Goal: Find specific page/section: Find specific page/section

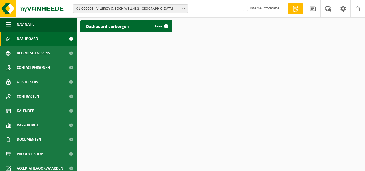
click at [185, 9] on b "button" at bounding box center [185, 9] width 5 height 8
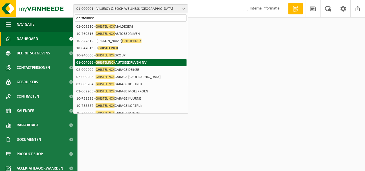
type input "ghistelinck"
click at [129, 64] on strong "01-004066 - GHISTELINCK AUTOBEDRIJVEN NV" at bounding box center [111, 62] width 70 height 4
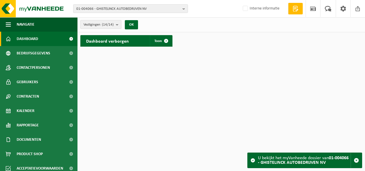
click at [119, 24] on b "submit" at bounding box center [118, 24] width 5 height 8
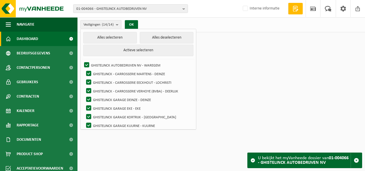
click at [172, 26] on div "Vestigingen (14/14) Alles selecteren Alles deselecteren Actieve selecteren GHIS…" at bounding box center [222, 24] width 288 height 15
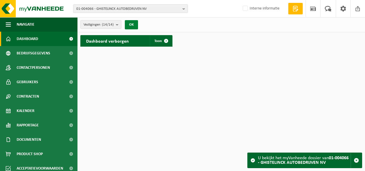
click at [133, 24] on button "OK" at bounding box center [131, 24] width 13 height 9
click at [167, 41] on span at bounding box center [166, 40] width 11 height 11
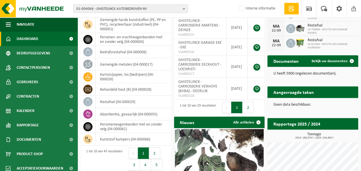
scroll to position [138, 0]
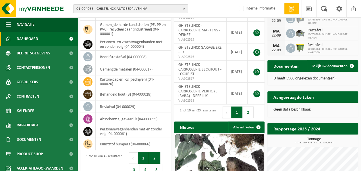
click at [157, 153] on button "2" at bounding box center [154, 157] width 11 height 11
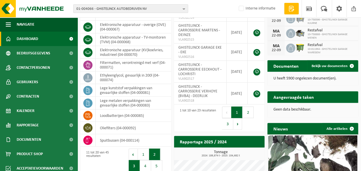
click at [132, 167] on button "3" at bounding box center [134, 165] width 11 height 11
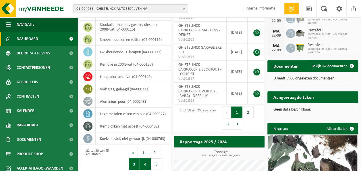
click at [145, 165] on button "4" at bounding box center [145, 163] width 11 height 11
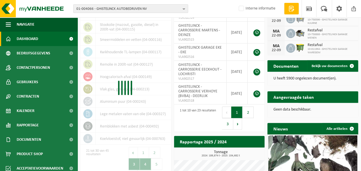
scroll to position [142, 0]
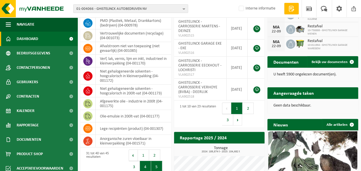
click at [155, 165] on button "5" at bounding box center [156, 166] width 11 height 11
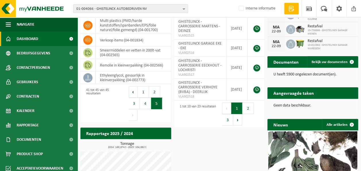
click at [217, 164] on div "Download nu de Vanheede+ app! Verberg Certificaten & attesten Bekijk uw certifi…" at bounding box center [219, 66] width 281 height 351
click at [147, 105] on button "4" at bounding box center [145, 102] width 11 height 11
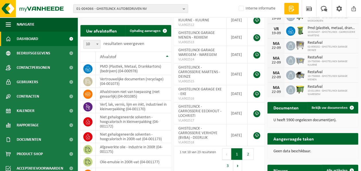
scroll to position [96, 0]
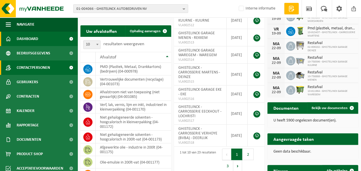
click at [65, 66] on span at bounding box center [71, 67] width 13 height 14
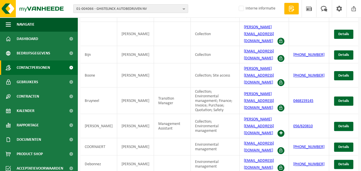
scroll to position [39, 0]
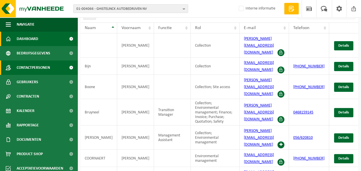
click at [34, 38] on span "Dashboard" at bounding box center [28, 39] width 22 height 14
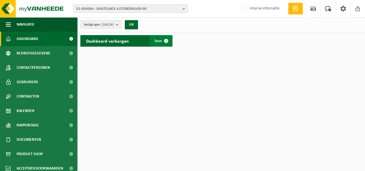
click at [167, 42] on span at bounding box center [166, 40] width 11 height 11
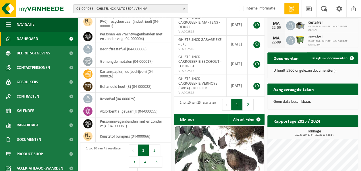
scroll to position [153, 0]
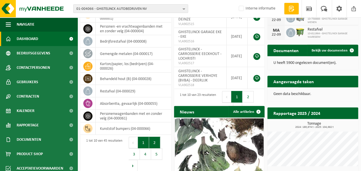
click at [156, 140] on button "2" at bounding box center [154, 141] width 11 height 11
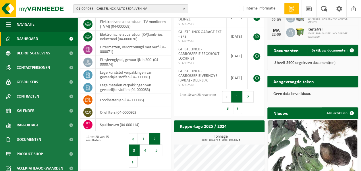
click at [134, 149] on button "3" at bounding box center [134, 149] width 11 height 11
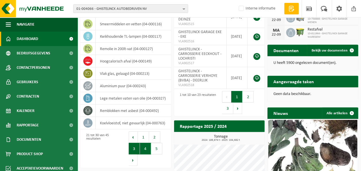
click at [142, 147] on button "4" at bounding box center [145, 147] width 11 height 11
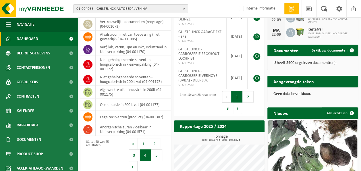
click at [145, 154] on button "4" at bounding box center [145, 154] width 11 height 11
click at [159, 155] on button "5" at bounding box center [156, 154] width 11 height 11
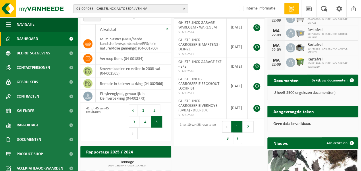
scroll to position [123, 0]
click at [145, 113] on button "1" at bounding box center [143, 109] width 11 height 11
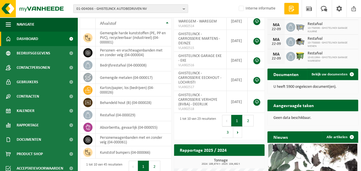
scroll to position [0, 0]
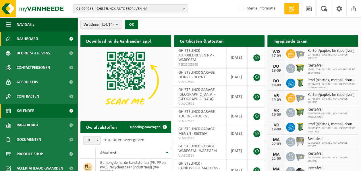
click at [34, 111] on span "Kalender" at bounding box center [26, 110] width 18 height 14
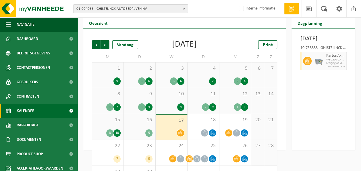
scroll to position [23, 0]
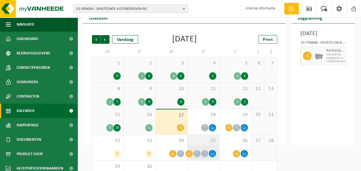
click at [204, 153] on icon at bounding box center [204, 153] width 5 height 5
